Goal: Find contact information

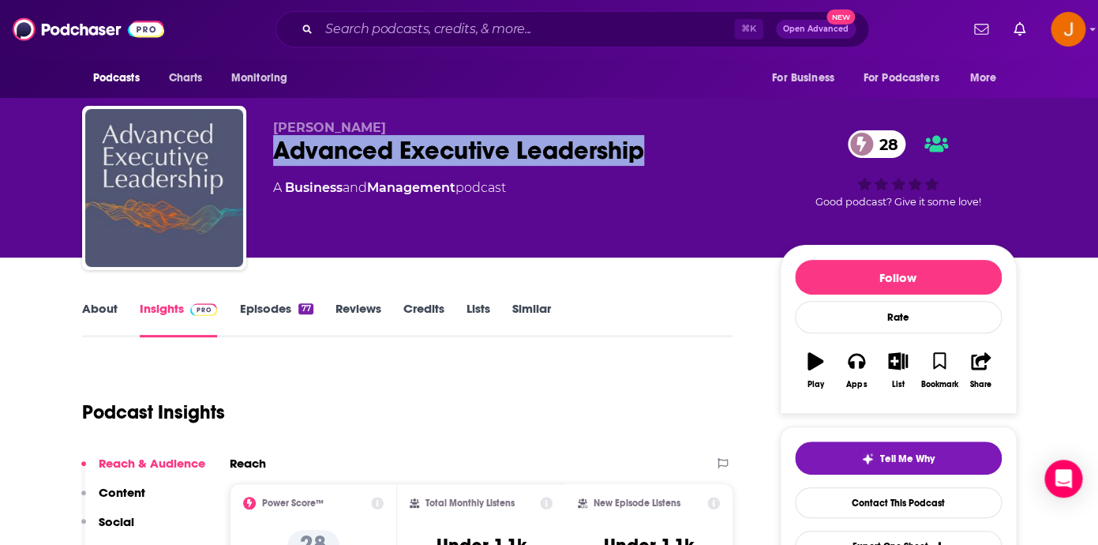
drag, startPoint x: 0, startPoint y: 0, endPoint x: 655, endPoint y: 151, distance: 672.3
click at [655, 151] on div "Advanced Executive Leadership 28" at bounding box center [514, 150] width 482 height 31
copy h2 "Advanced Executive Leadership"
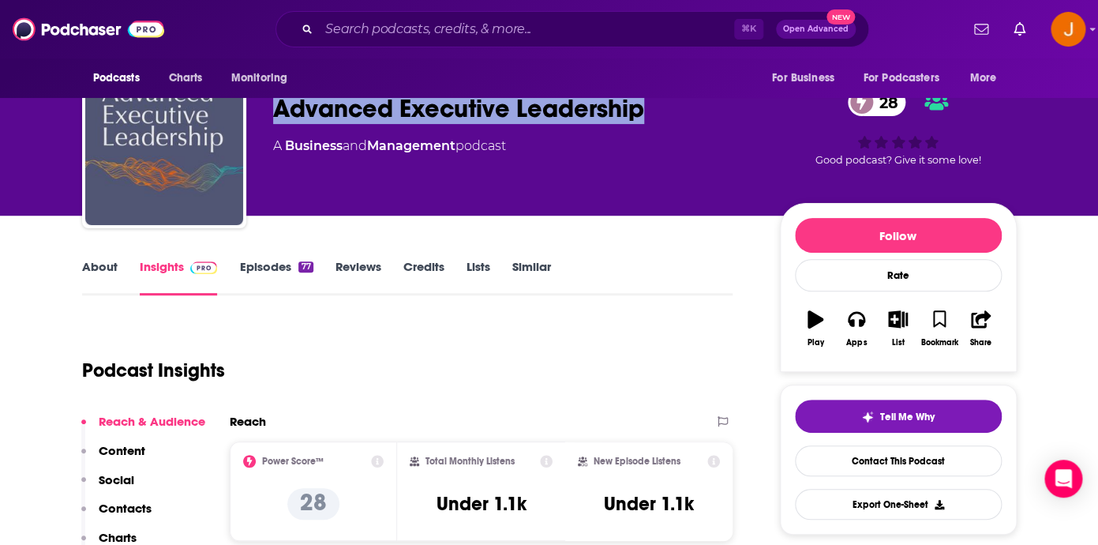
scroll to position [17, 0]
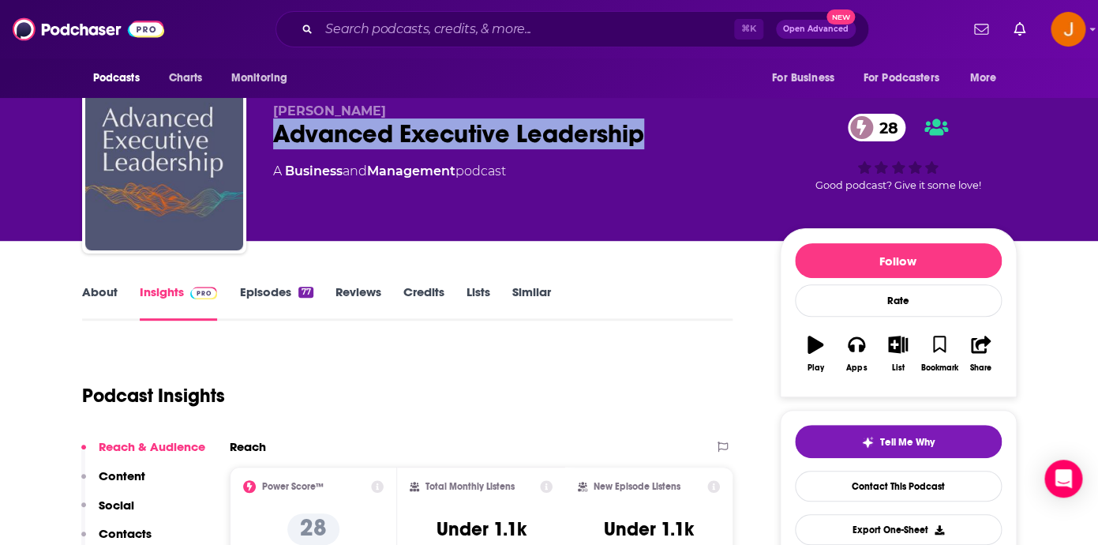
drag, startPoint x: 403, startPoint y: 106, endPoint x: 272, endPoint y: 115, distance: 130.6
click at [272, 115] on div "Jacqueline Conway Advanced Executive Leadership 28 A Business and Management po…" at bounding box center [549, 174] width 935 height 171
copy span "Jacqueline Conway"
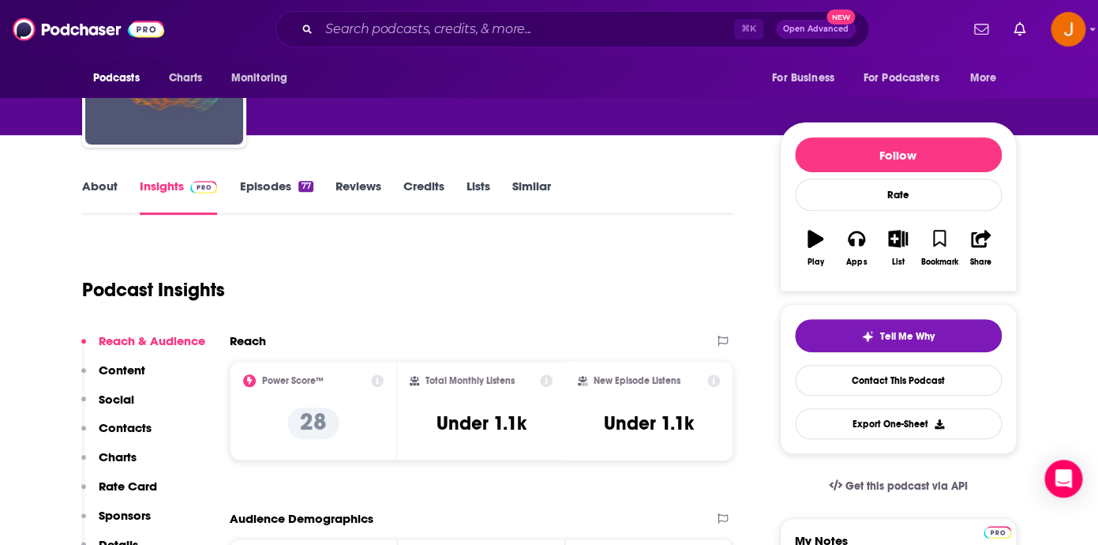
click at [116, 425] on p "Contacts" at bounding box center [125, 427] width 53 height 15
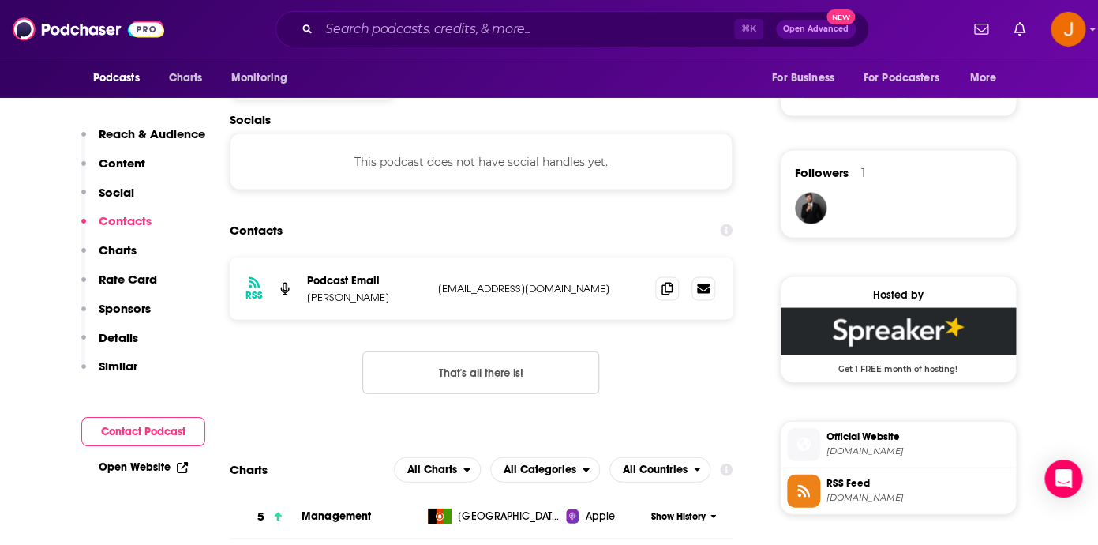
scroll to position [1064, 0]
drag, startPoint x: 568, startPoint y: 291, endPoint x: 436, endPoint y: 293, distance: 131.8
click at [438, 293] on p "info@waldencroft.com" at bounding box center [540, 287] width 205 height 13
copy p "info@waldencroft.com"
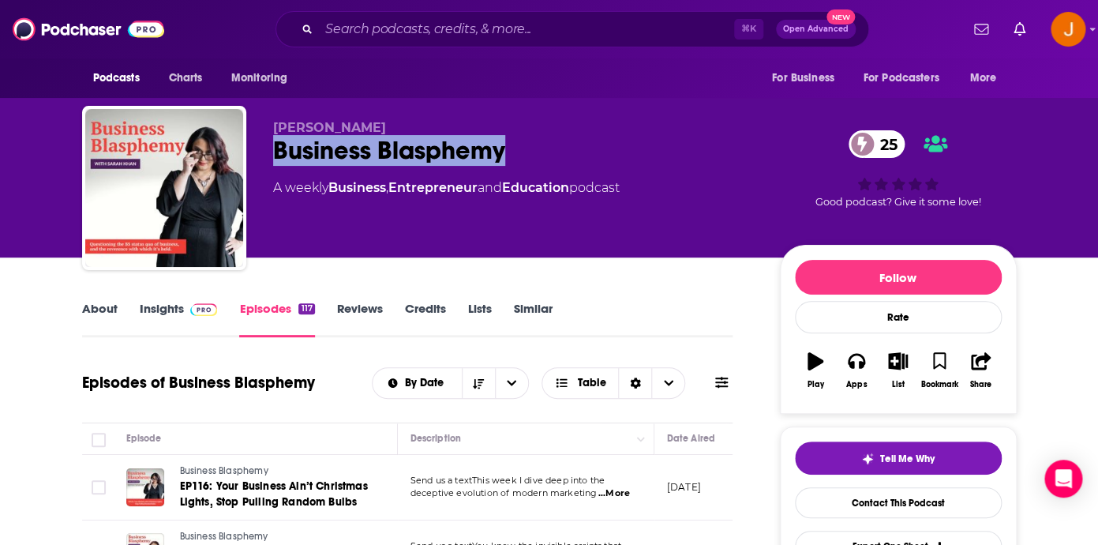
drag, startPoint x: 518, startPoint y: 165, endPoint x: 279, endPoint y: 156, distance: 239.4
click at [279, 156] on div "Business Blasphemy 25" at bounding box center [514, 150] width 482 height 31
copy h2 "Business Blasphemy"
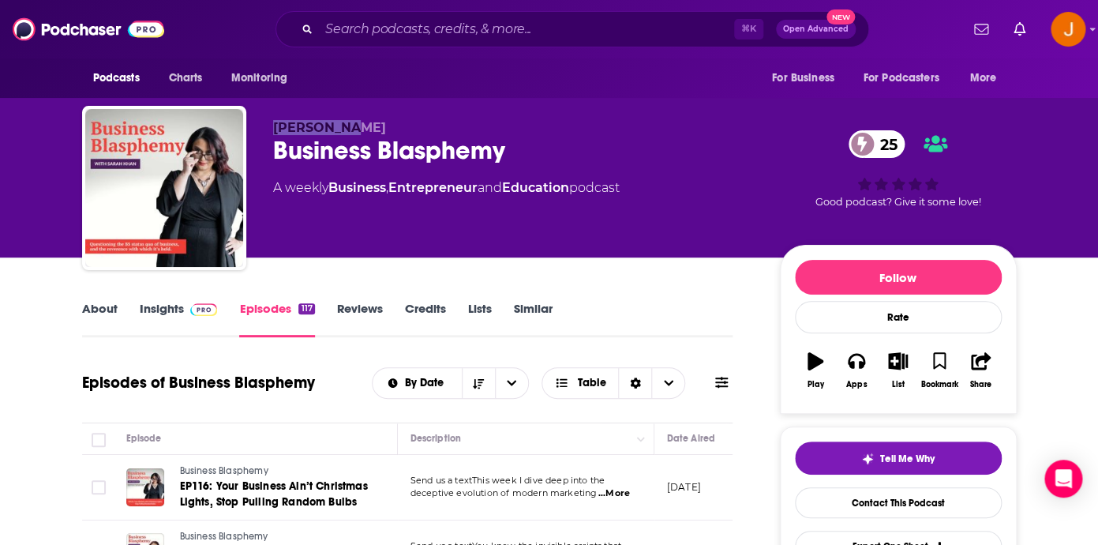
drag, startPoint x: 268, startPoint y: 125, endPoint x: 364, endPoint y: 122, distance: 95.5
click at [364, 124] on div "[PERSON_NAME] Business Blasphemy 25 A weekly Business , Entrepreneur and Educat…" at bounding box center [549, 191] width 935 height 171
copy span "[PERSON_NAME]"
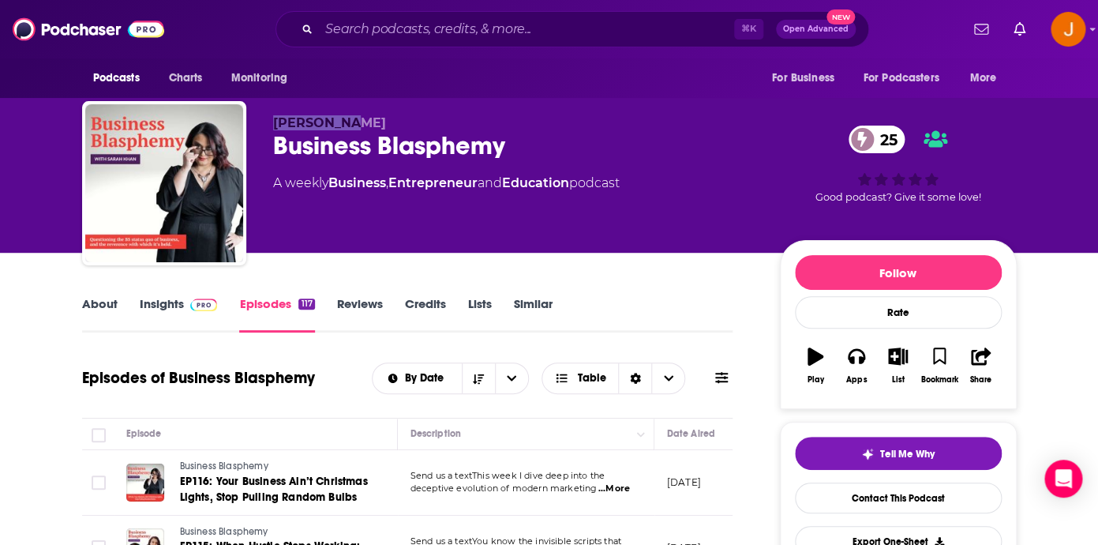
click at [167, 306] on link "Insights" at bounding box center [179, 314] width 78 height 36
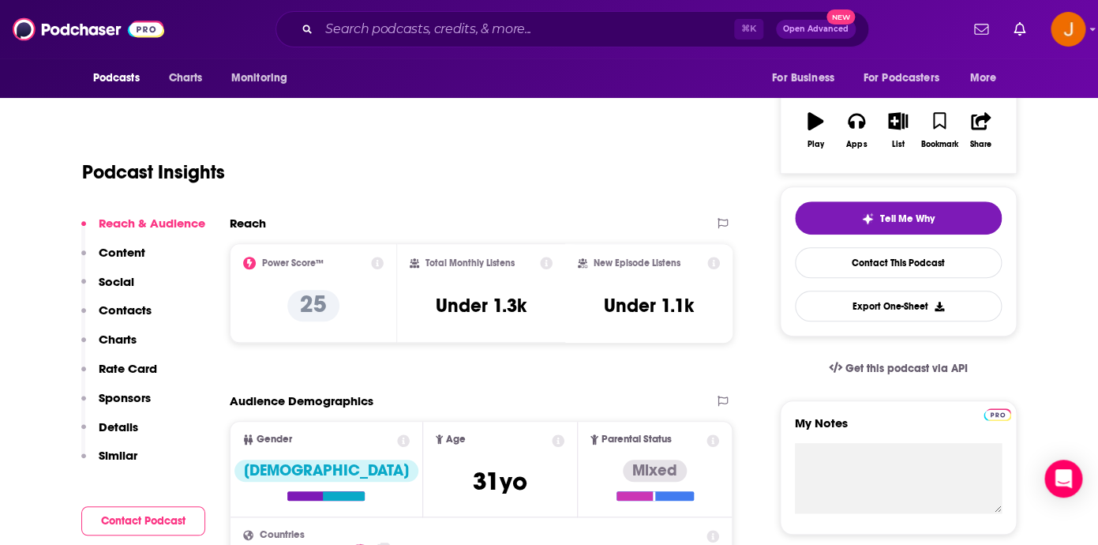
click at [135, 309] on p "Contacts" at bounding box center [125, 309] width 53 height 15
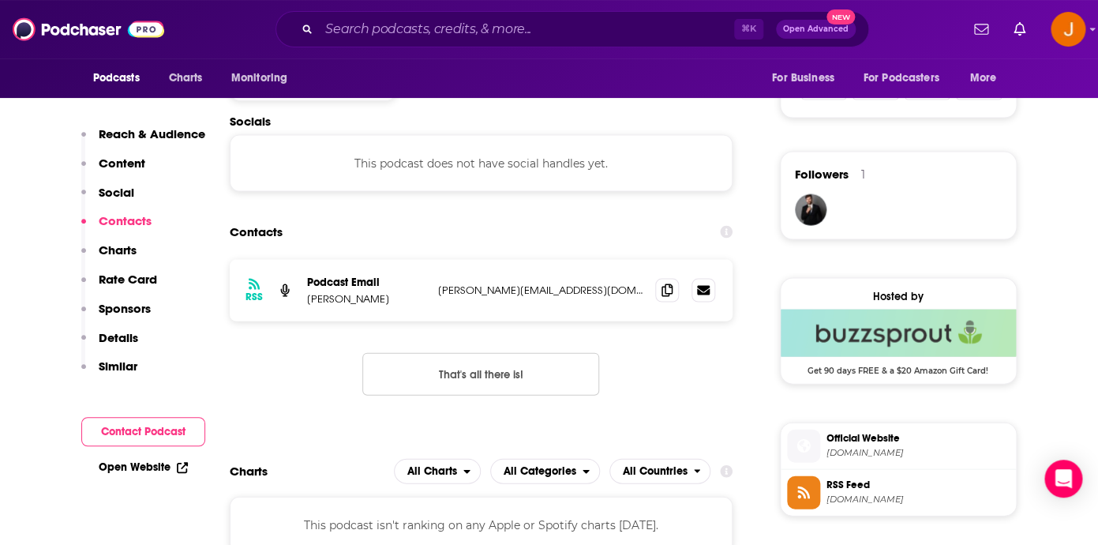
scroll to position [1064, 0]
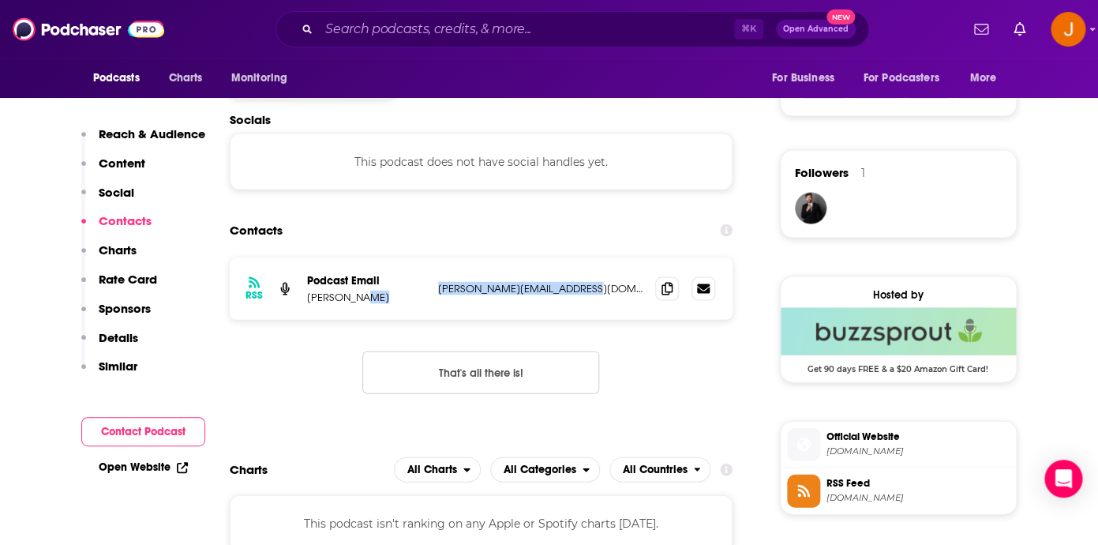
drag, startPoint x: 598, startPoint y: 297, endPoint x: 426, endPoint y: 298, distance: 172.1
click at [438, 294] on p "[PERSON_NAME][EMAIL_ADDRESS][DOMAIN_NAME]" at bounding box center [540, 287] width 205 height 13
copy div "[PERSON_NAME][EMAIL_ADDRESS][DOMAIN_NAME]"
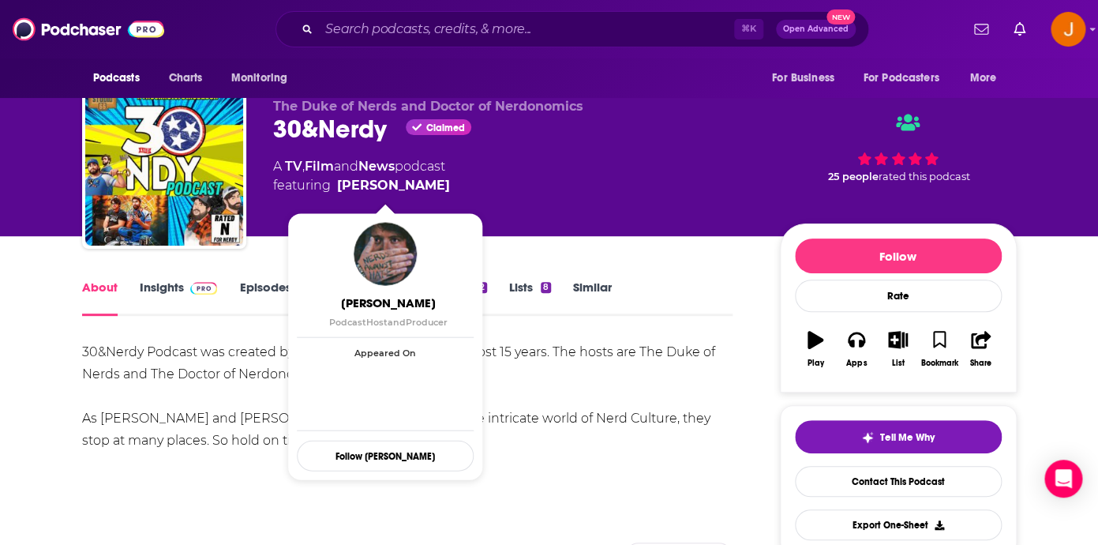
scroll to position [28, 0]
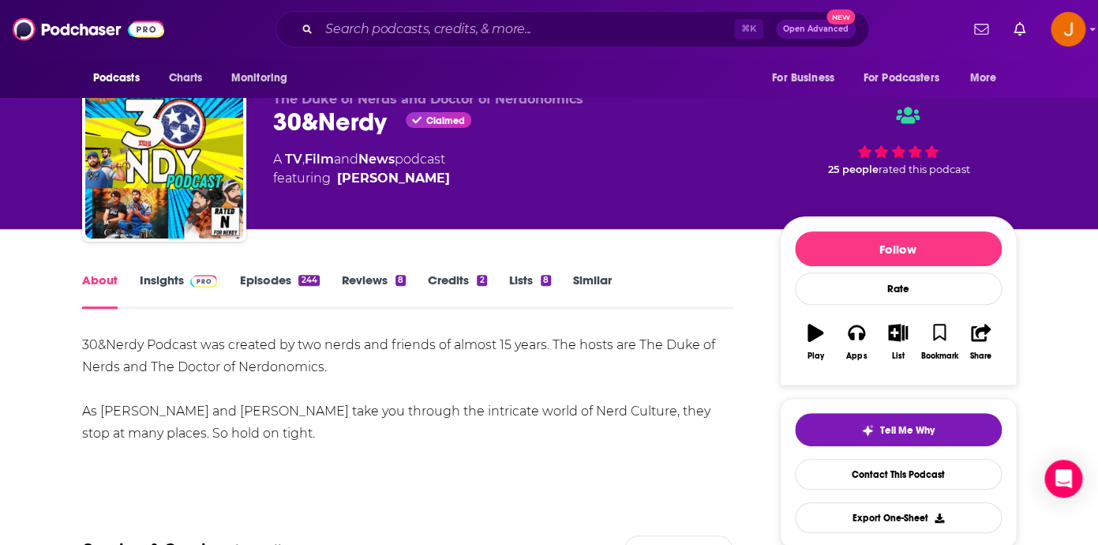
click at [163, 286] on link "Insights" at bounding box center [179, 290] width 78 height 36
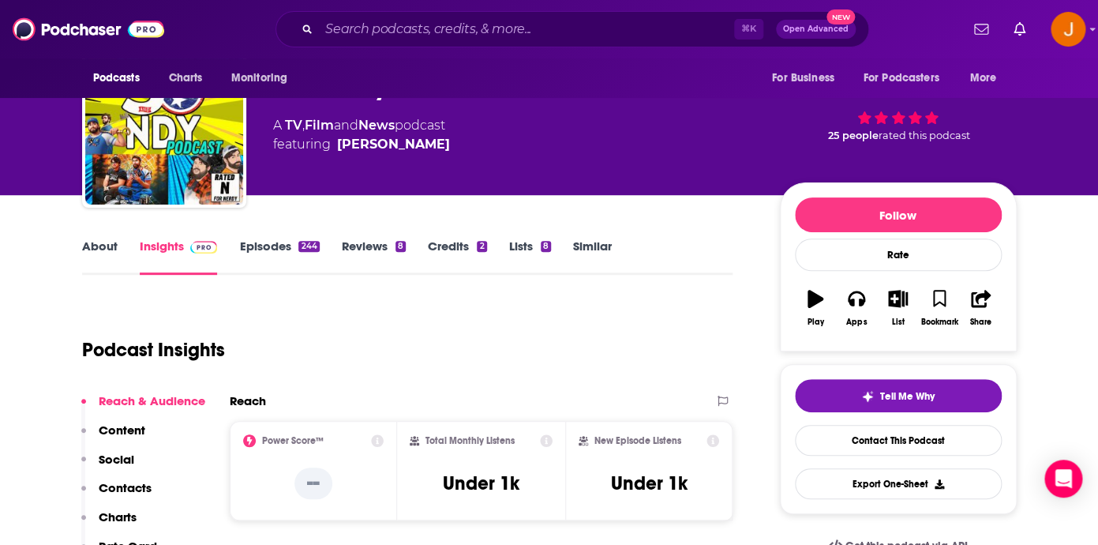
scroll to position [56, 0]
